Goal: Information Seeking & Learning: Learn about a topic

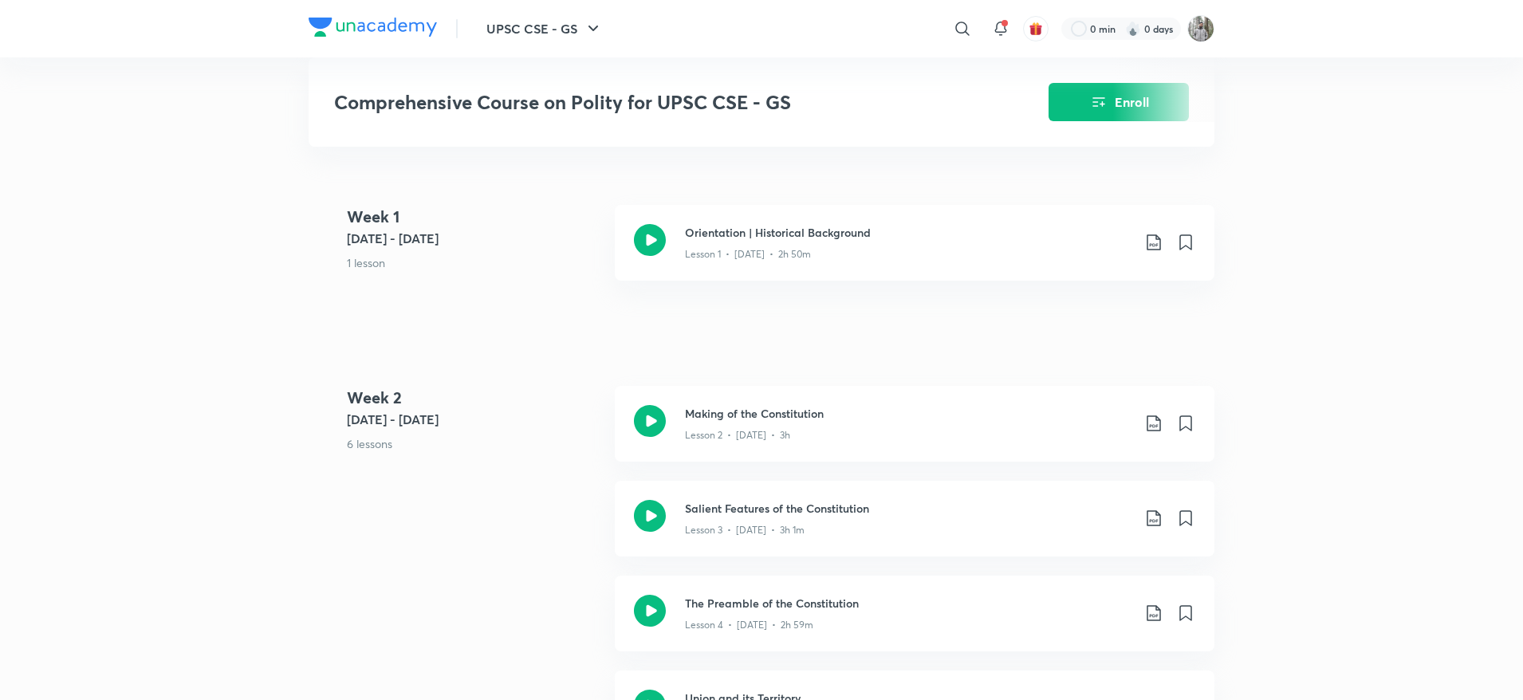
scroll to position [711, 0]
click at [738, 612] on div "Lesson 4 • Jun 4 • 2h 59m" at bounding box center [908, 622] width 447 height 21
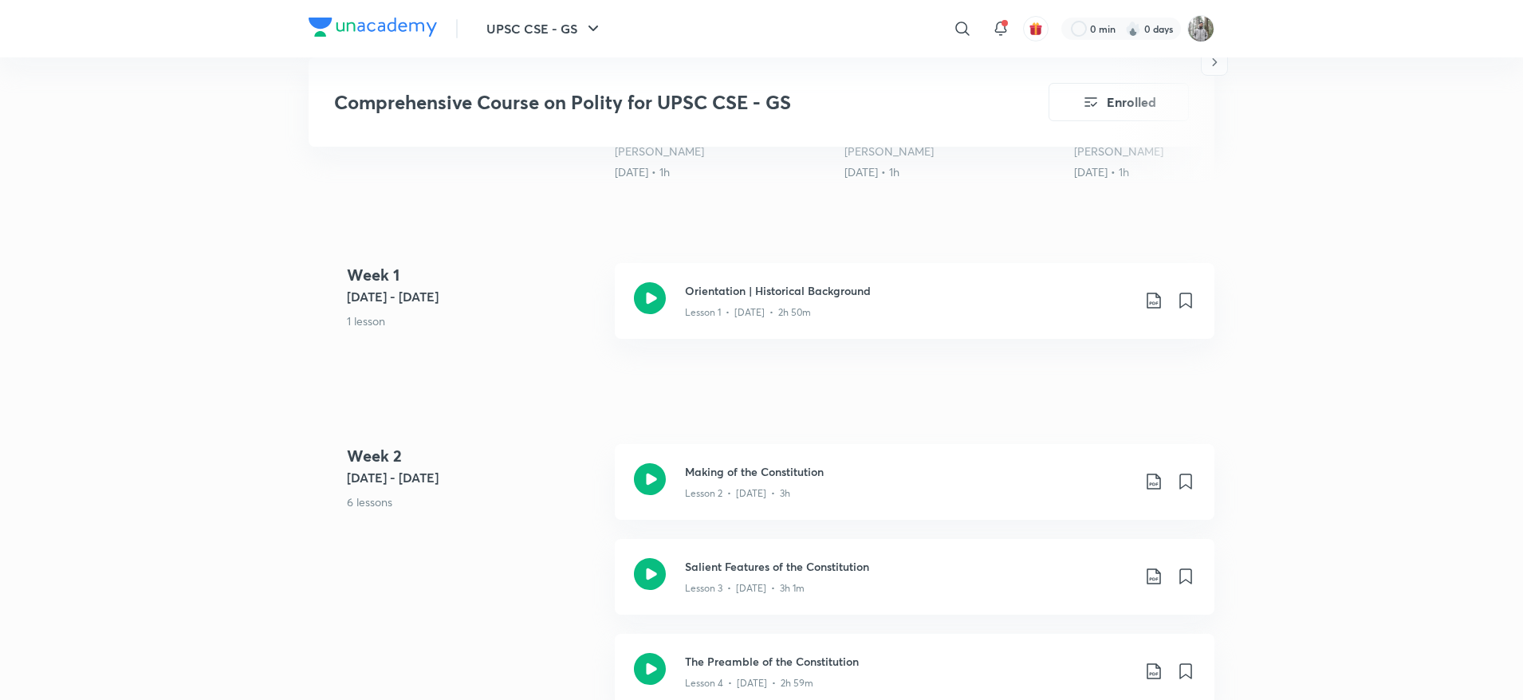
scroll to position [651, 0]
click at [736, 328] on div "Orientation | Historical Background Lesson 1 • May 31 • 2h 50m" at bounding box center [915, 304] width 600 height 76
click at [782, 472] on h3 "Making of the Constitution" at bounding box center [908, 474] width 447 height 17
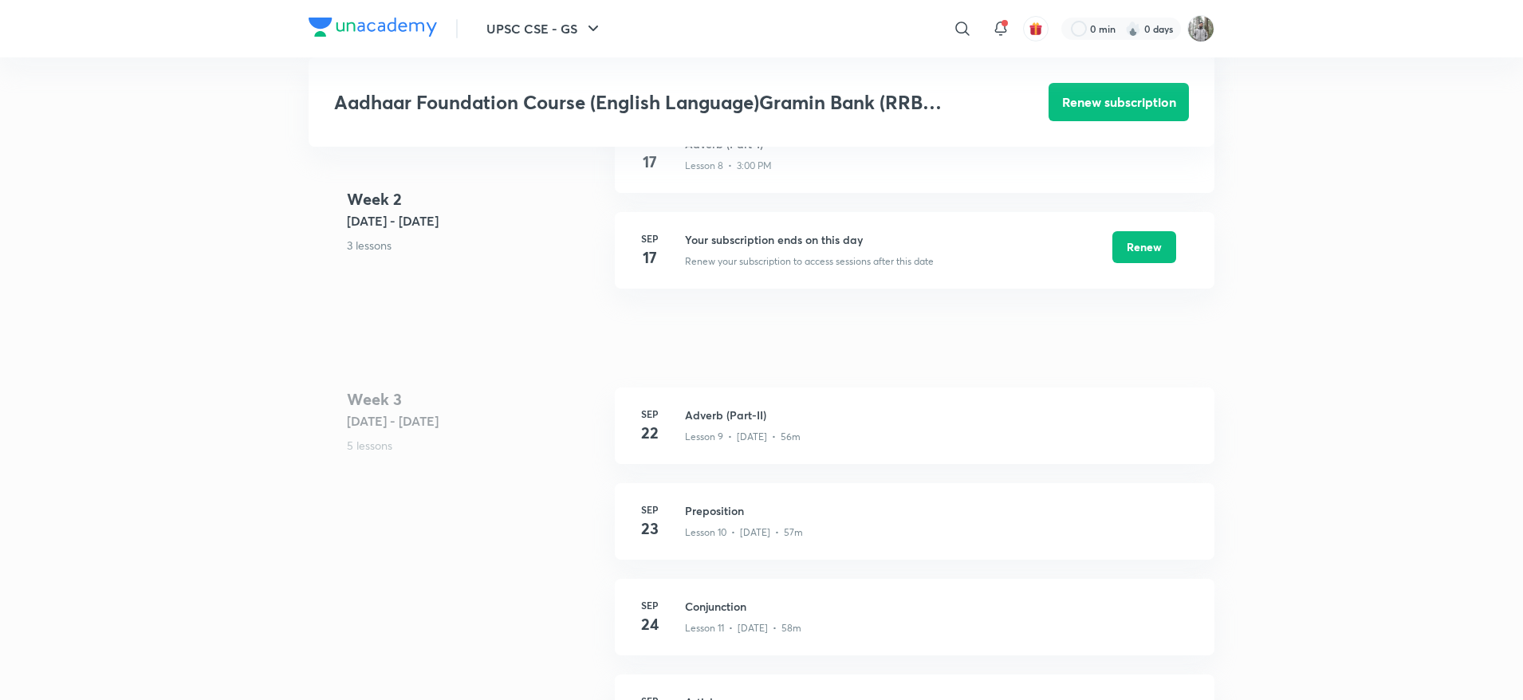
scroll to position [1524, 0]
click at [663, 424] on h4 "22" at bounding box center [650, 431] width 32 height 24
click at [719, 420] on h3 "Adverb (Part-II)" at bounding box center [940, 412] width 510 height 17
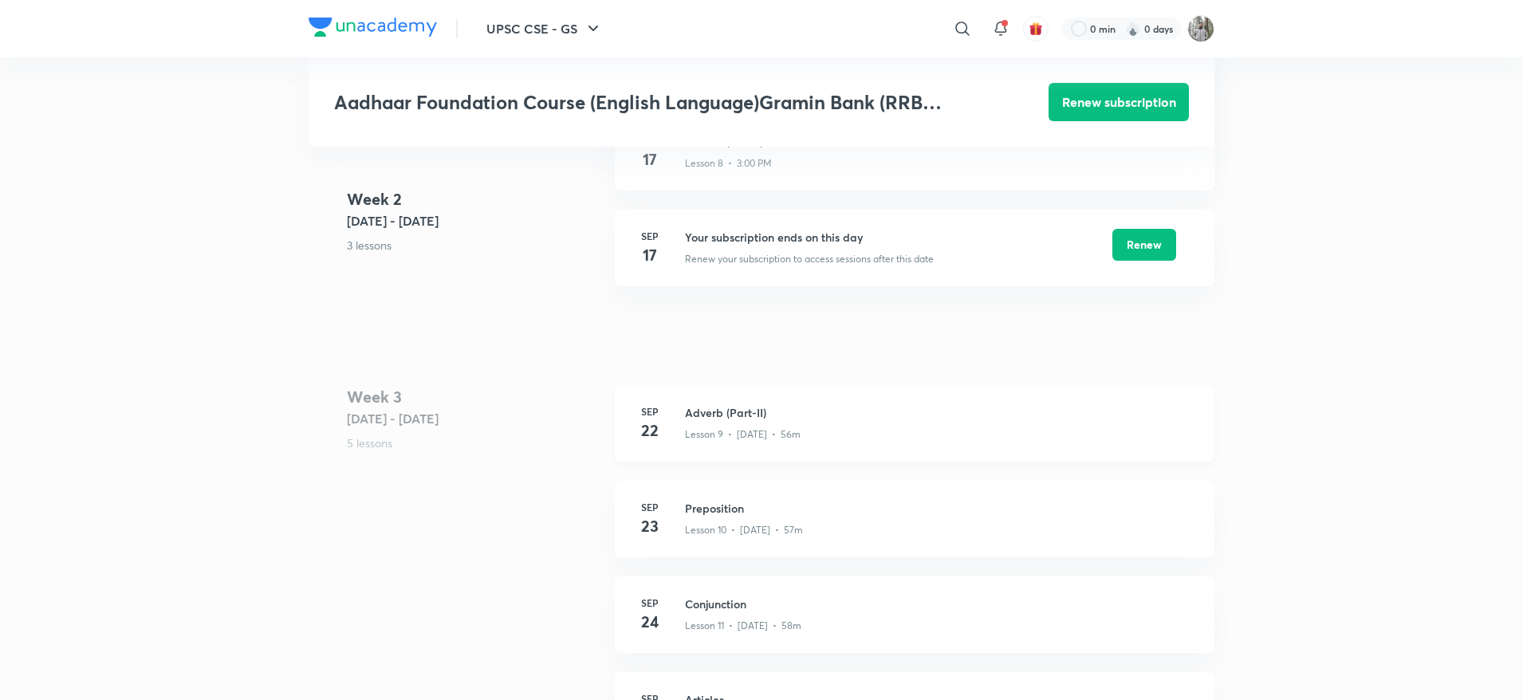
click at [719, 420] on h3 "Adverb (Part-II)" at bounding box center [940, 412] width 510 height 17
click at [717, 502] on h3 "Preposition" at bounding box center [940, 508] width 510 height 17
click at [746, 444] on div "Sep 22 Adverb (Part-II) Lesson 9 • Sep 22 • 56m" at bounding box center [915, 423] width 600 height 77
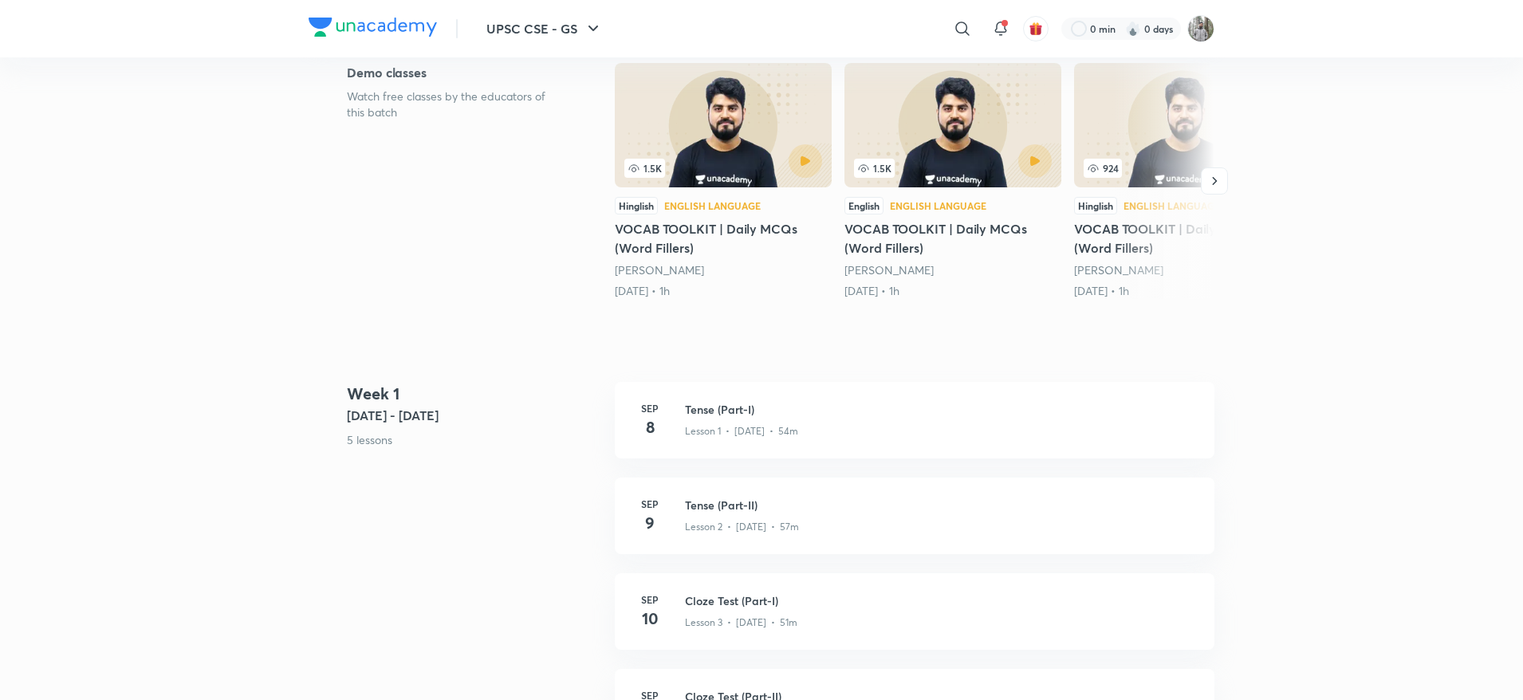
scroll to position [45, 0]
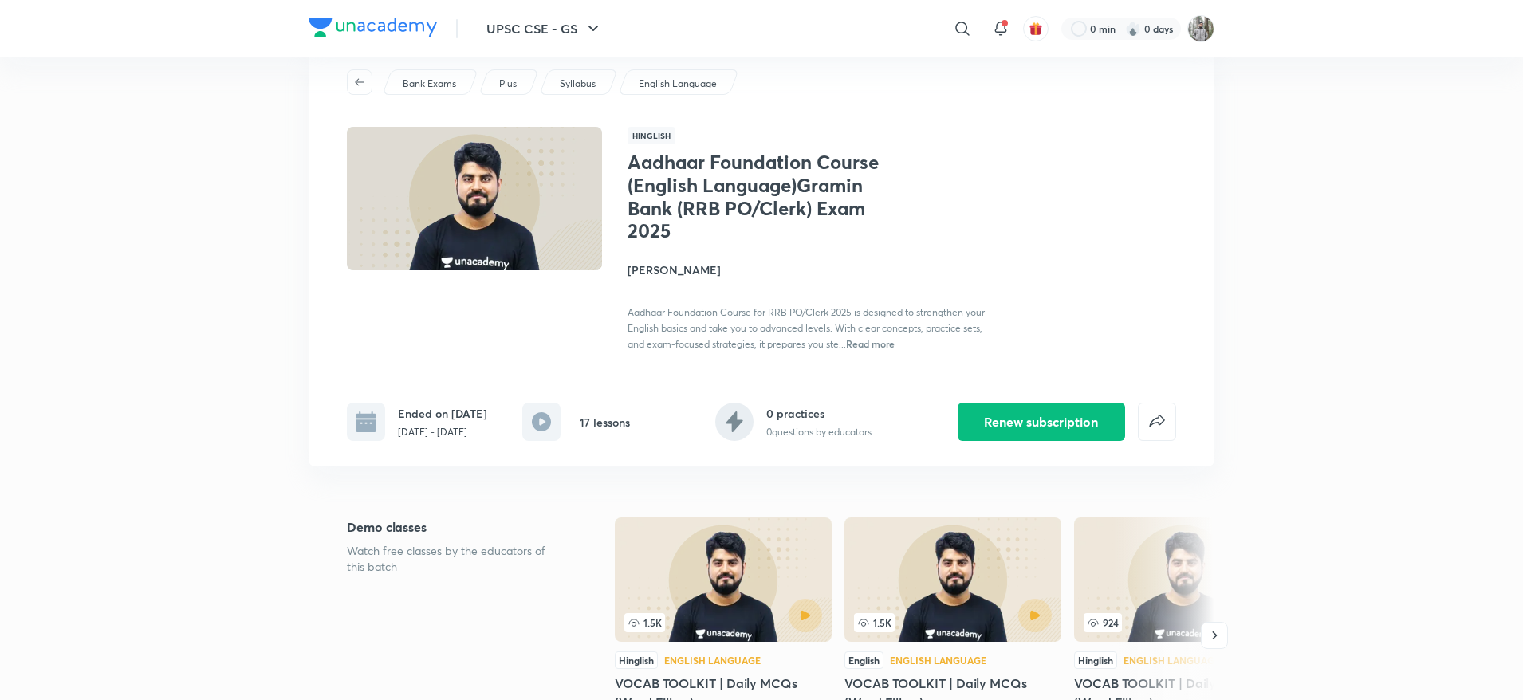
click at [434, 84] on p "Bank Exams" at bounding box center [429, 84] width 53 height 14
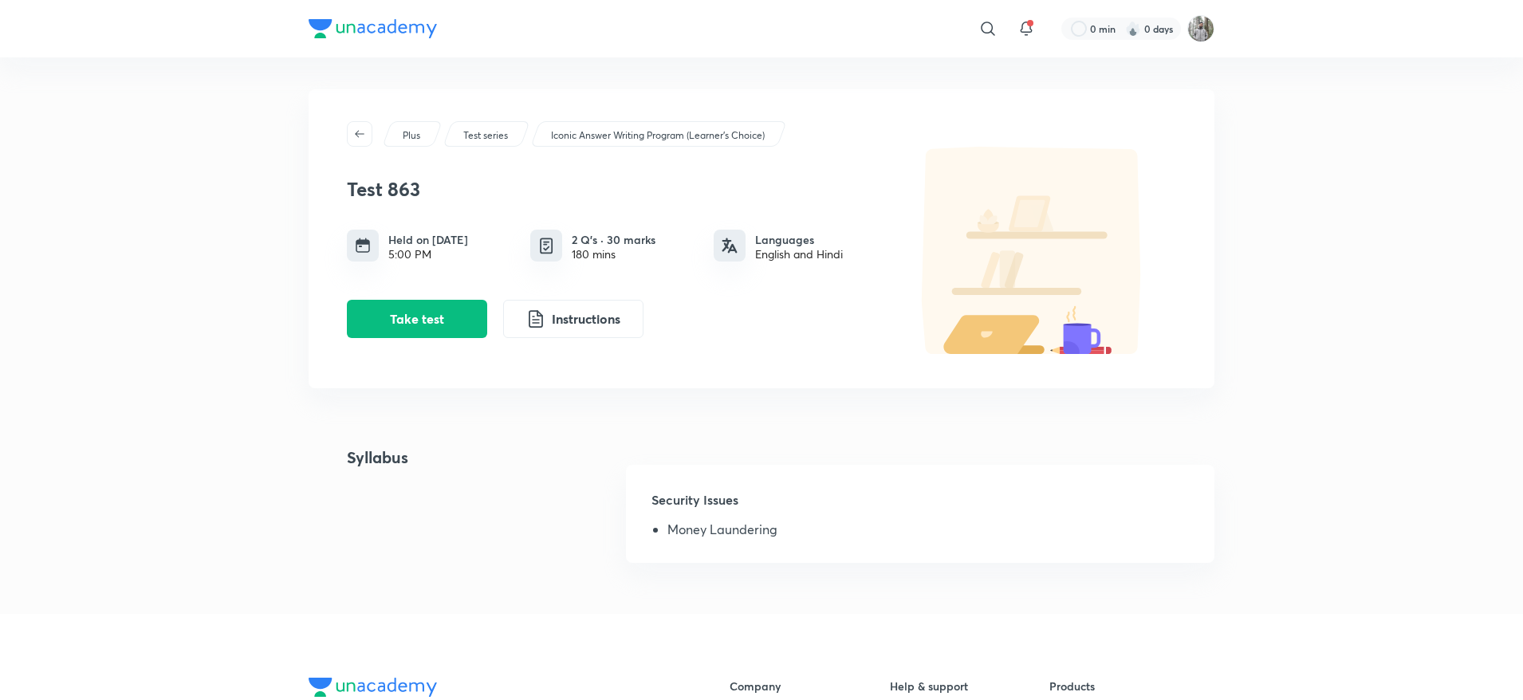
click at [456, 507] on div "Syllabus Security Issues Money Laundering" at bounding box center [762, 514] width 906 height 136
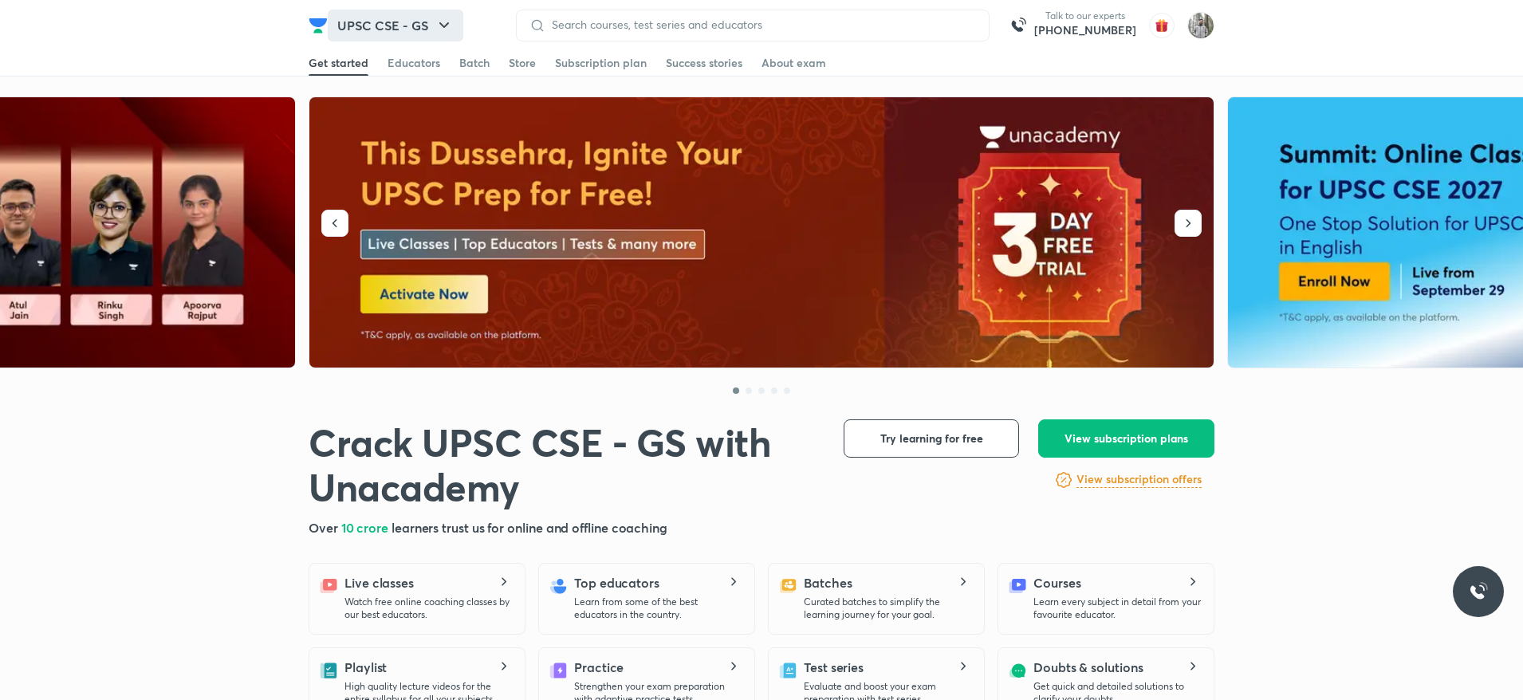
drag, startPoint x: 466, startPoint y: 30, endPoint x: 439, endPoint y: 23, distance: 28.0
click at [439, 23] on icon "button" at bounding box center [444, 25] width 19 height 19
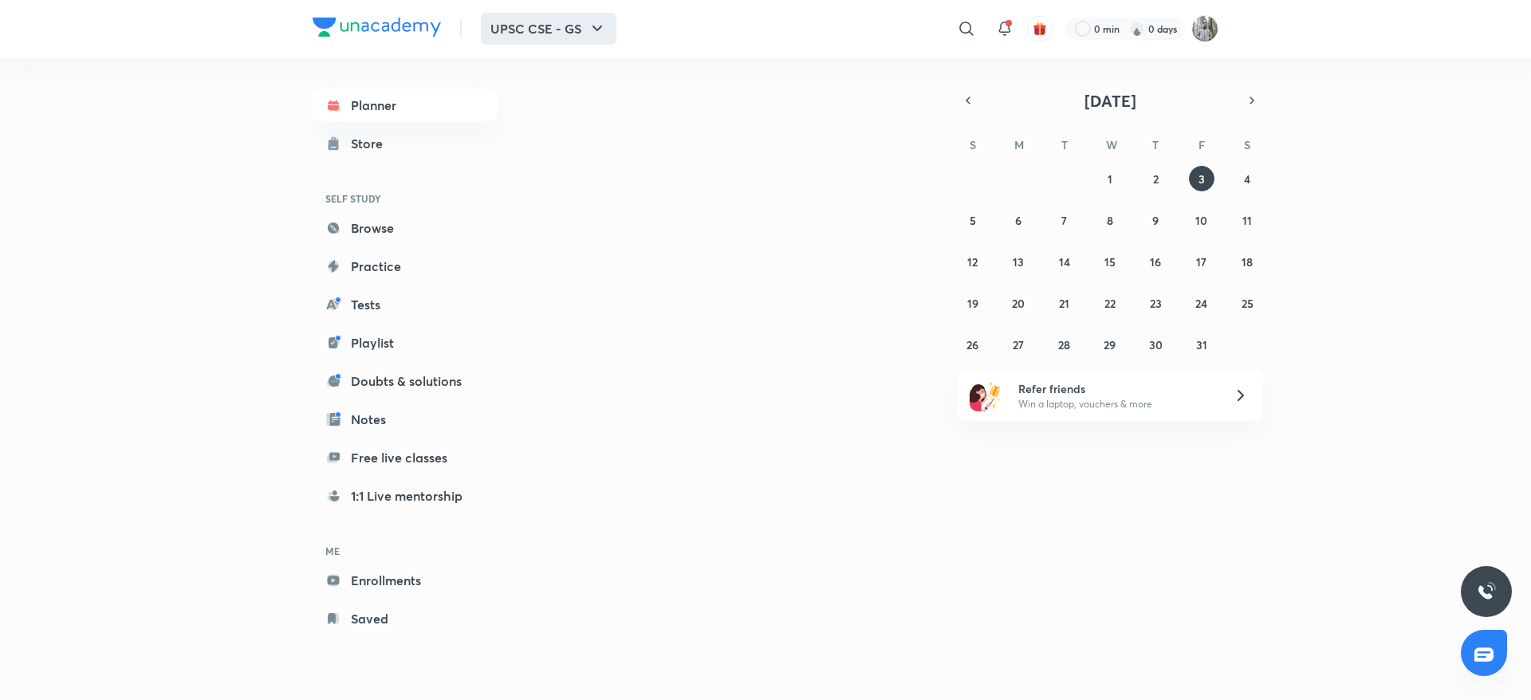
click at [596, 23] on icon "button" at bounding box center [597, 28] width 19 height 19
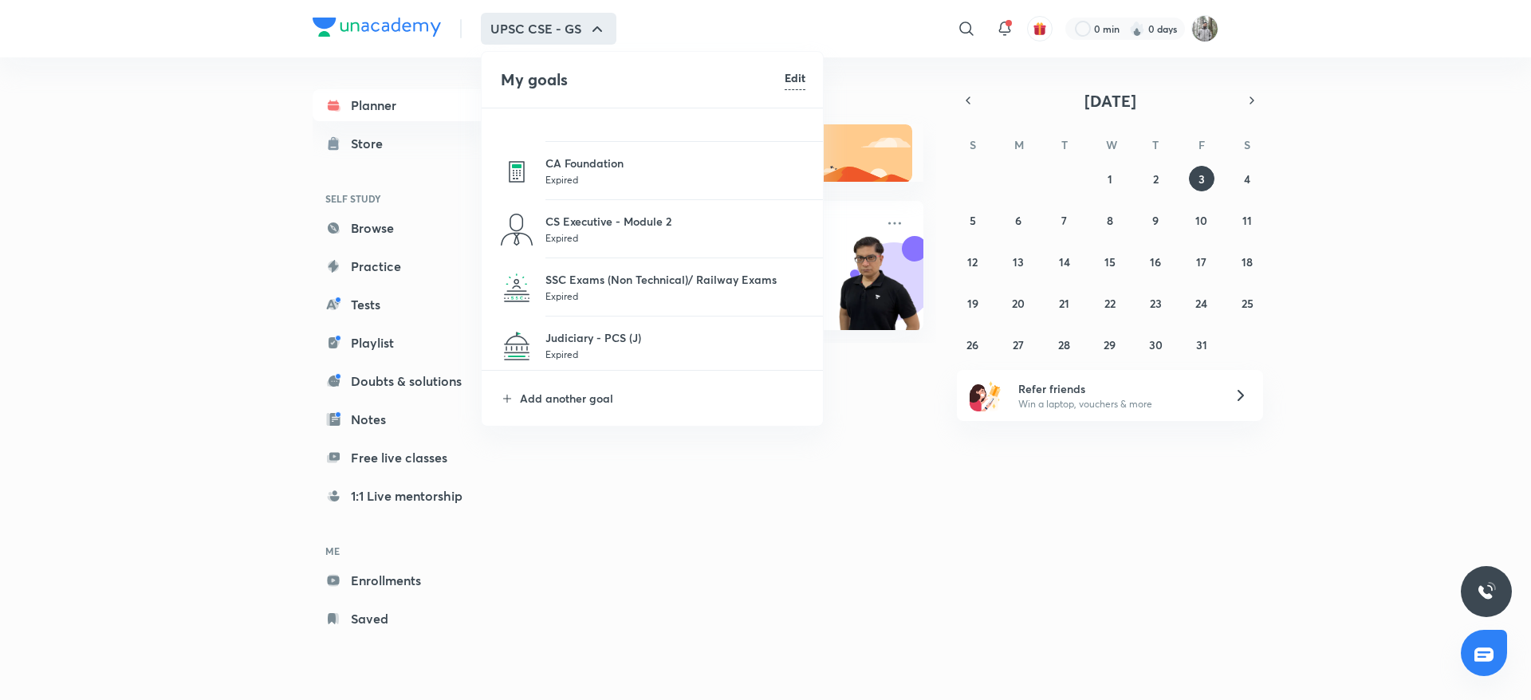
scroll to position [1605, 0]
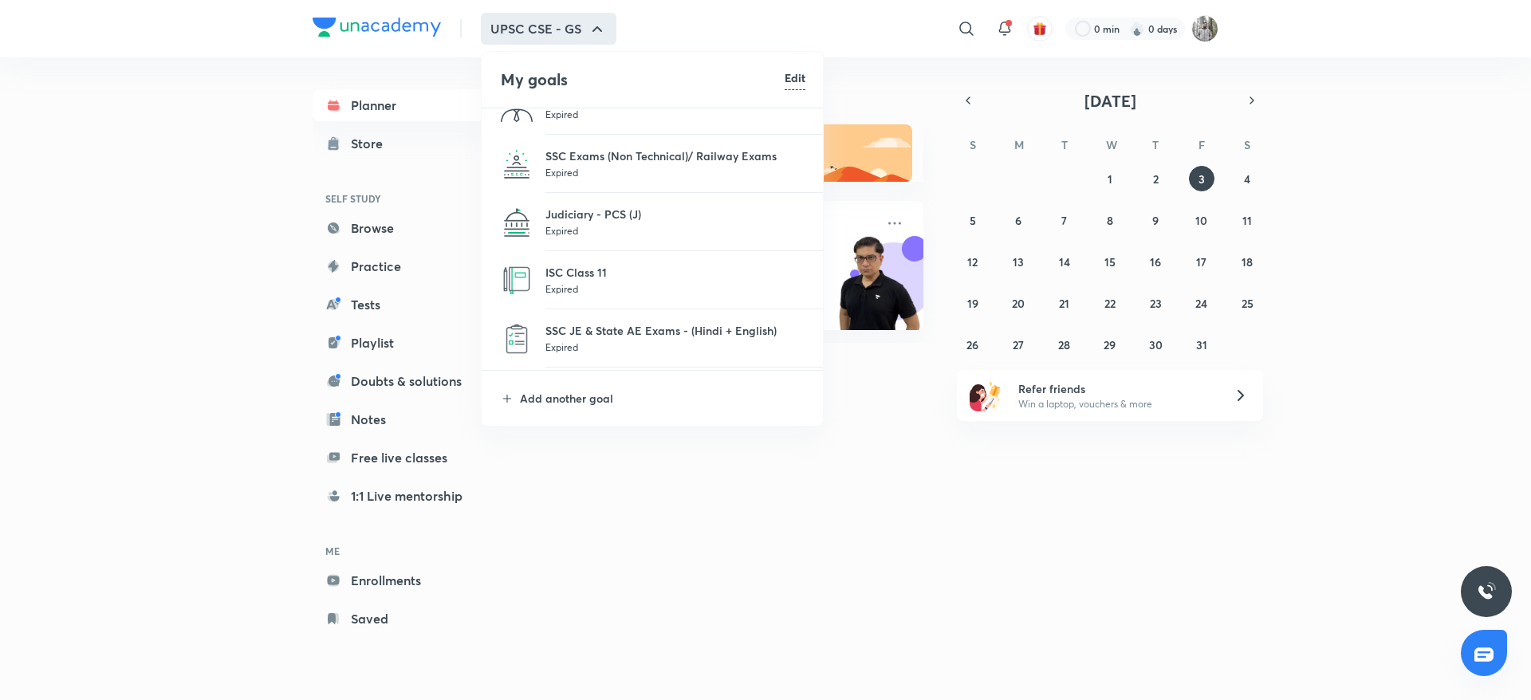
click at [593, 408] on li "Add another goal" at bounding box center [653, 398] width 343 height 55
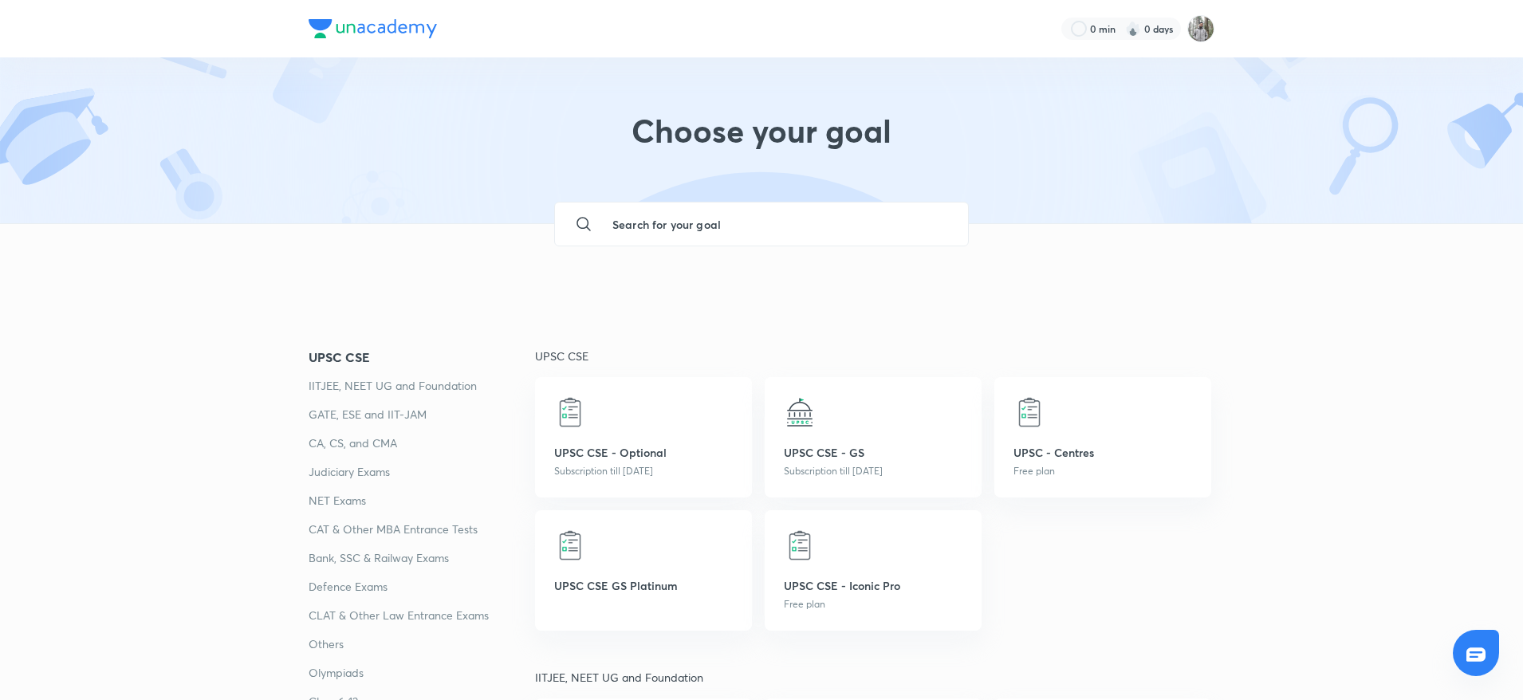
click at [706, 220] on input "text" at bounding box center [778, 224] width 356 height 43
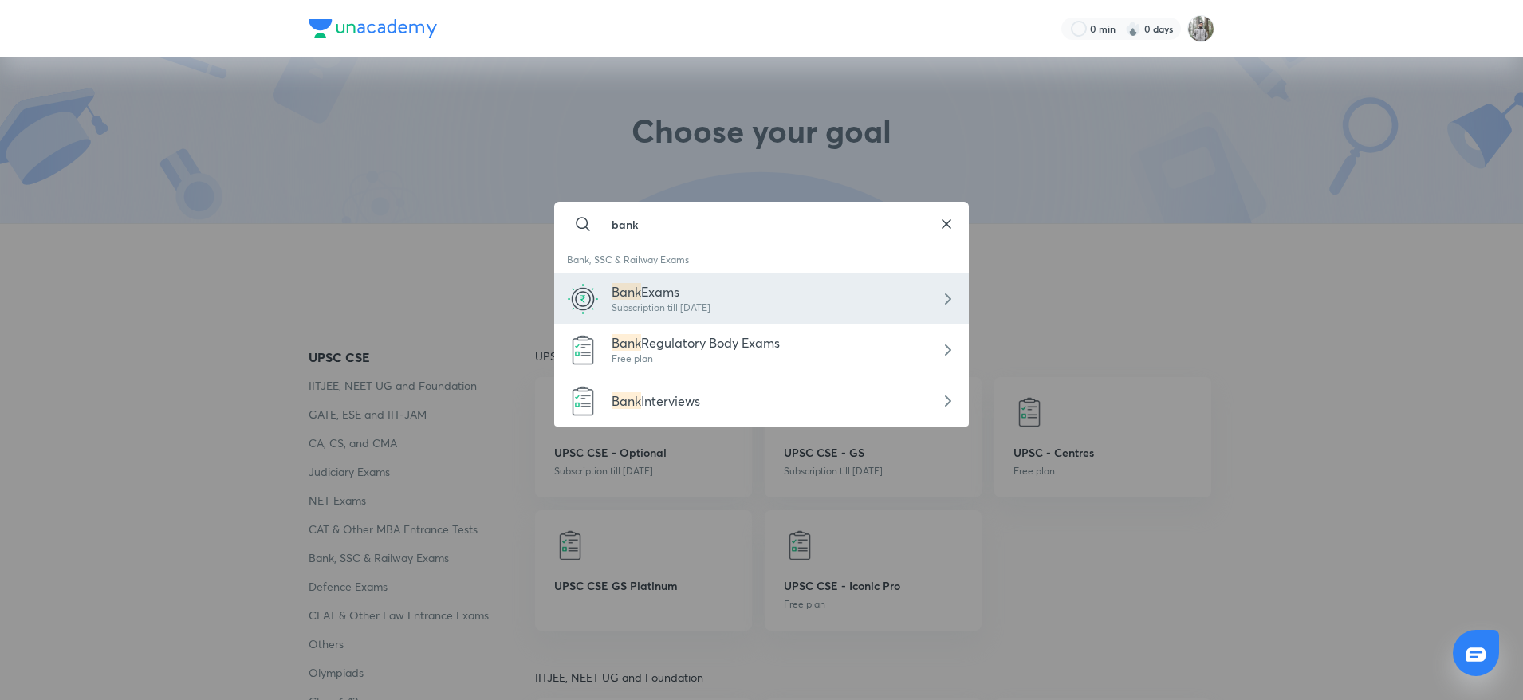
click at [711, 303] on div "Subscription till 1 Jan 2026" at bounding box center [661, 308] width 99 height 14
type input "Bank Exams"
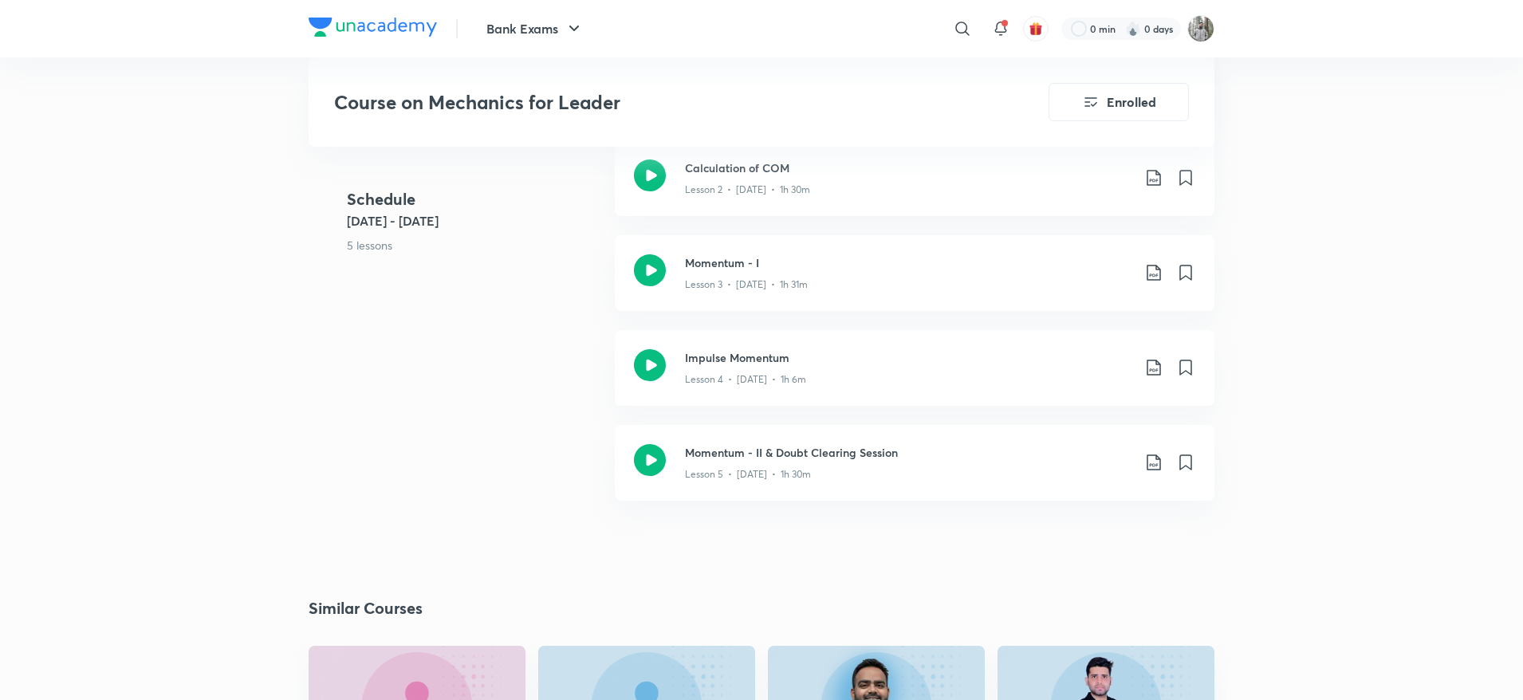
scroll to position [663, 0]
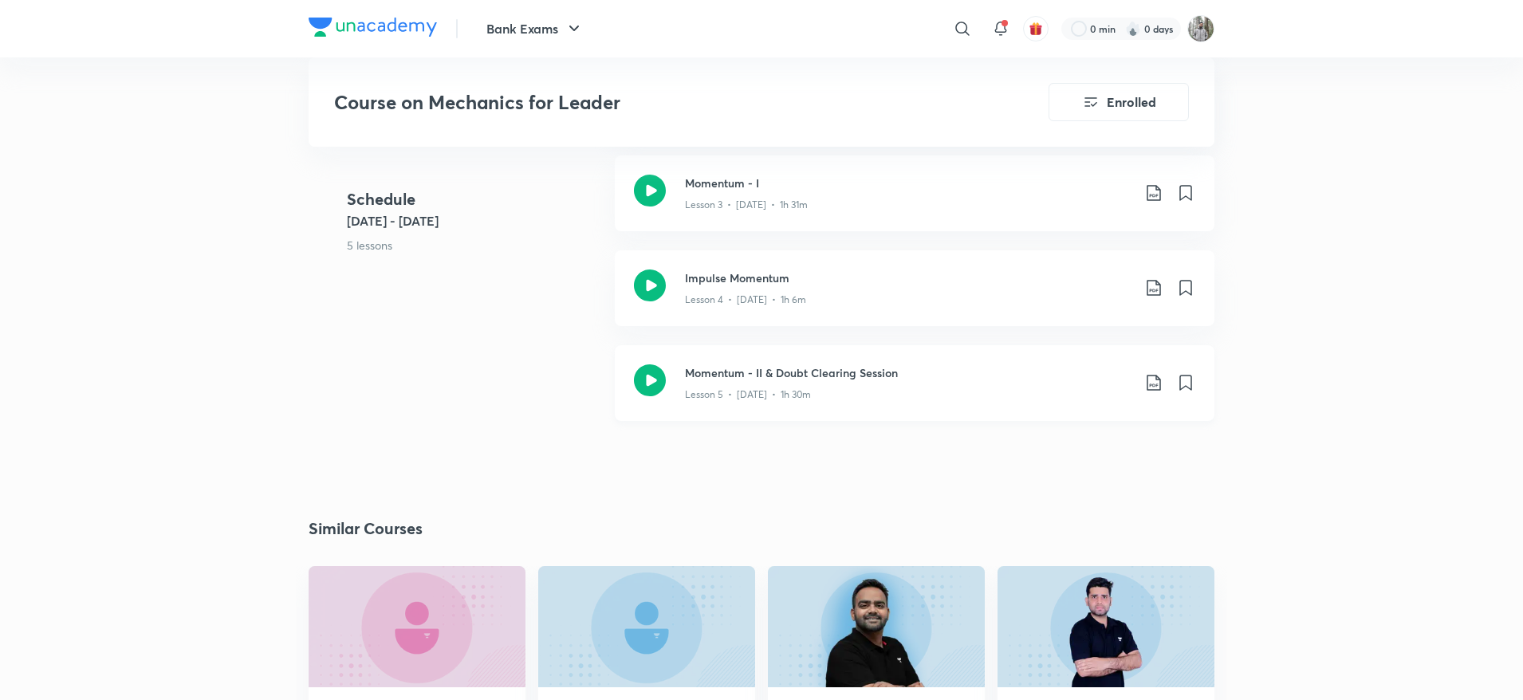
click at [728, 401] on p "Lesson 5 • Nov 9 • 1h 30m" at bounding box center [748, 395] width 126 height 14
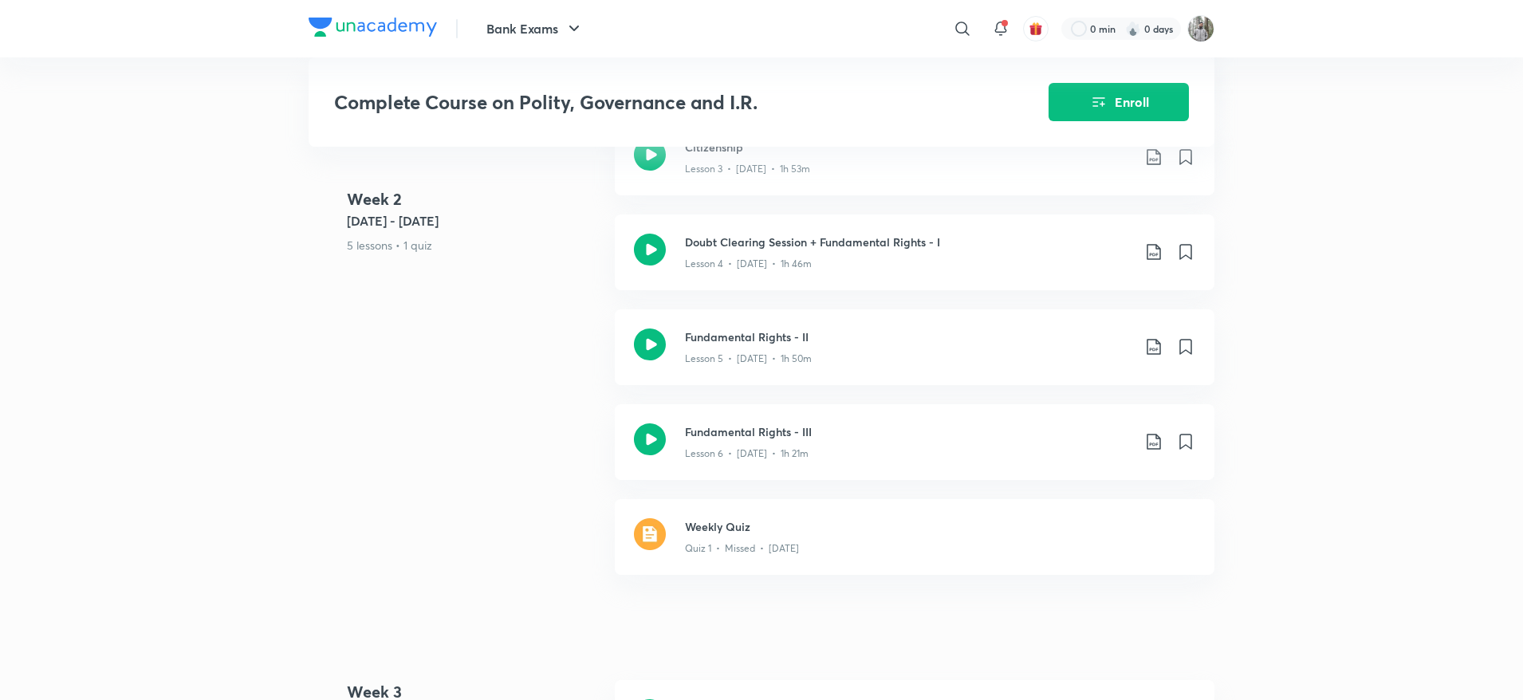
scroll to position [994, 0]
